Goal: Find specific page/section: Find specific page/section

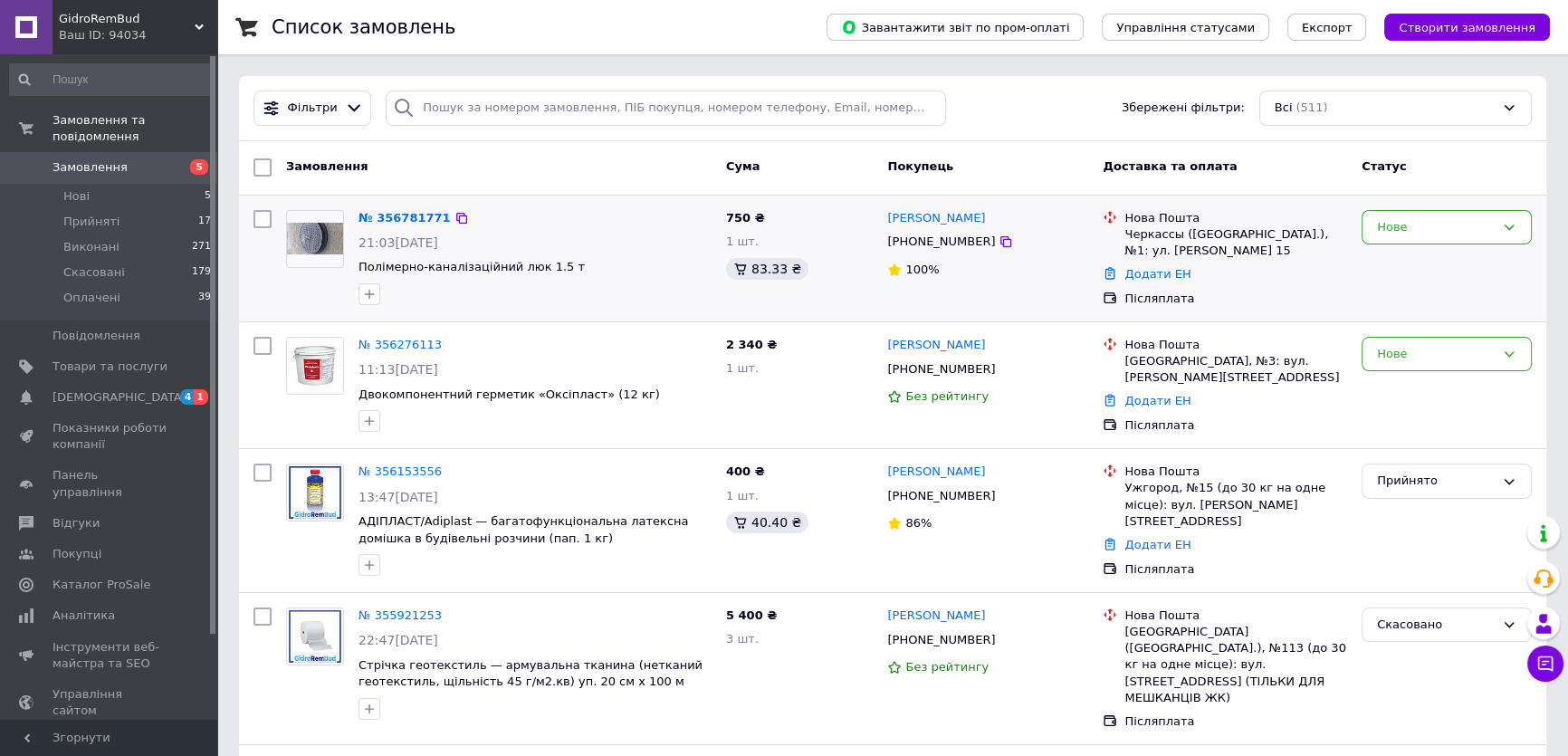
click at [1424, 293] on div "Нове" at bounding box center [1447, 258] width 184 height 111
click at [315, 235] on img at bounding box center [315, 238] width 57 height 32
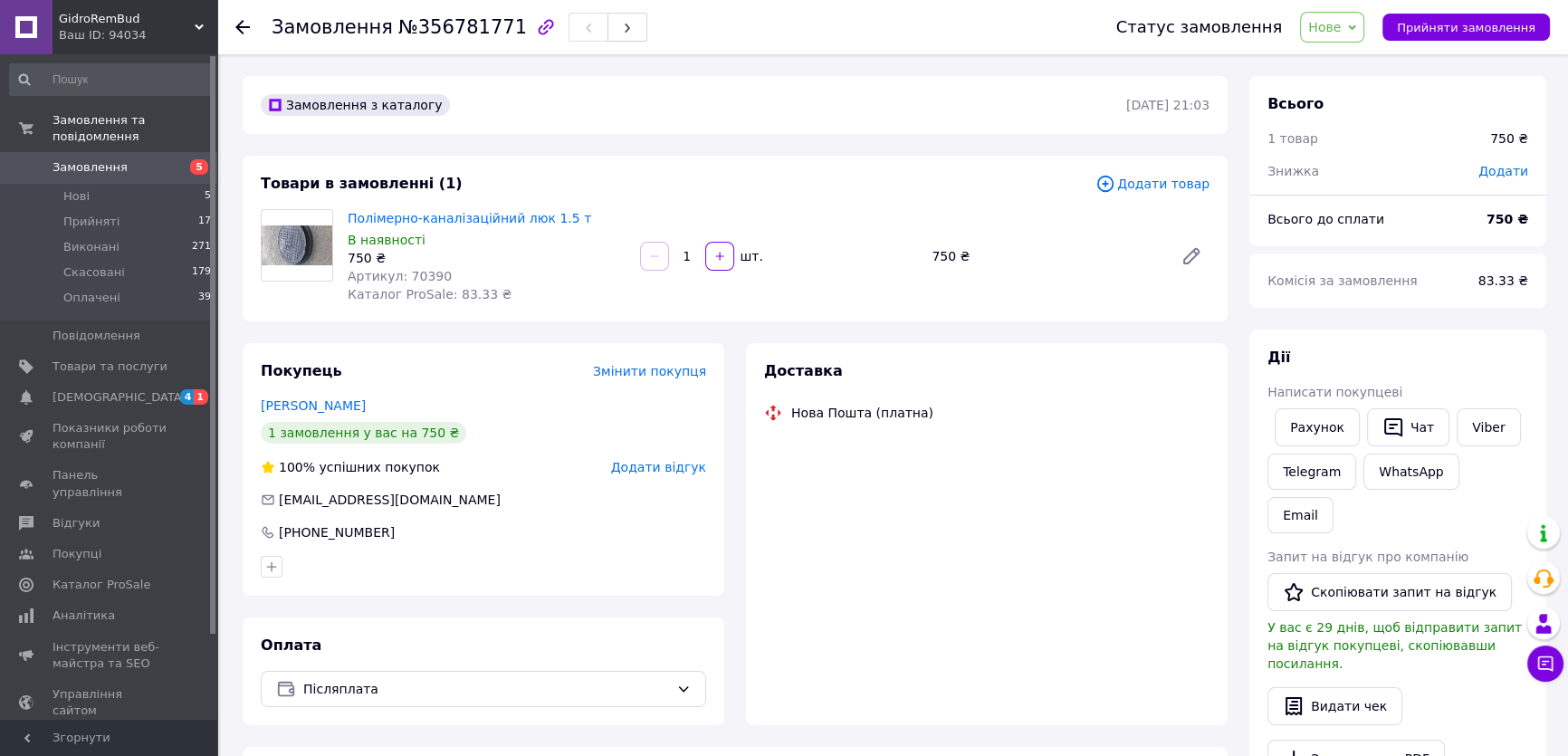
click at [293, 251] on img at bounding box center [297, 245] width 70 height 40
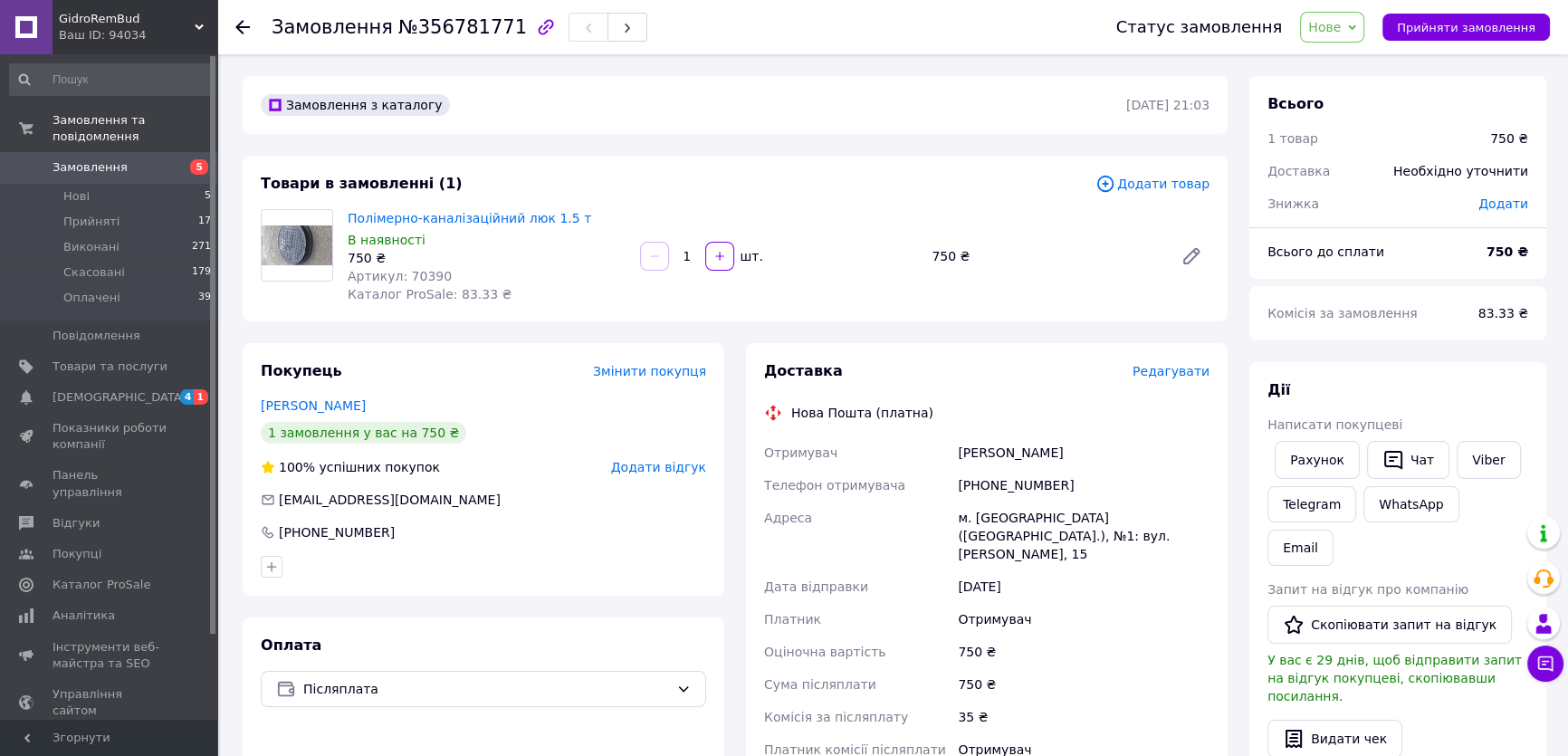
click at [296, 257] on img at bounding box center [297, 245] width 70 height 40
click at [511, 222] on link "Полімерно-каналізаційний люк 1.5 т" at bounding box center [469, 219] width 244 height 15
